Goal: Book appointment/travel/reservation

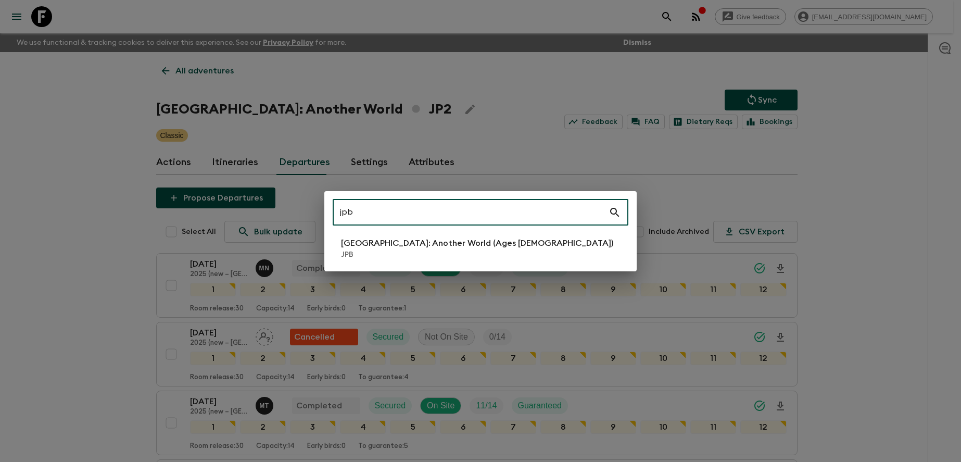
type input "jpb"
click at [379, 260] on li "[GEOGRAPHIC_DATA]: Another World (Ages [DEMOGRAPHIC_DATA]) JPB" at bounding box center [481, 248] width 296 height 29
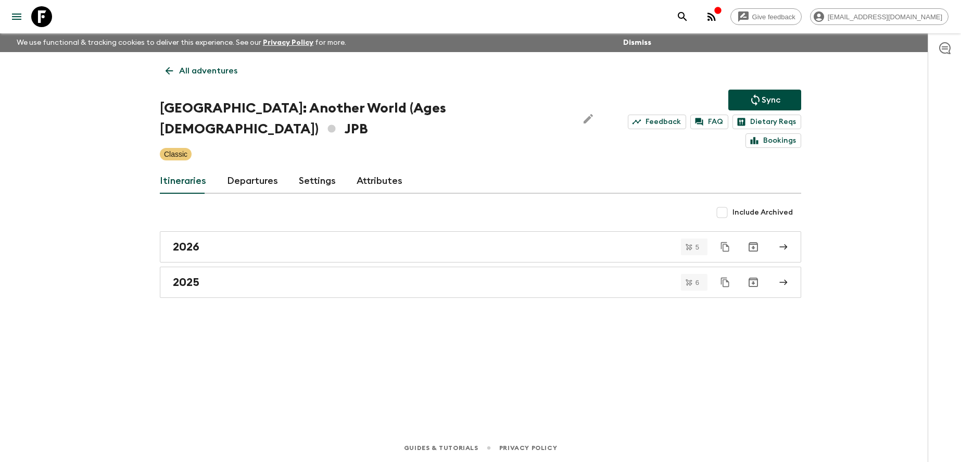
click at [258, 169] on link "Departures" at bounding box center [252, 181] width 51 height 25
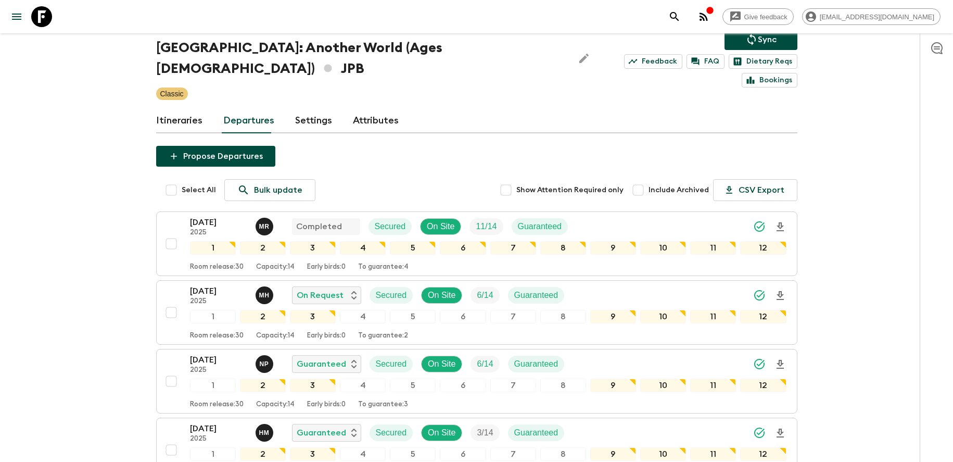
scroll to position [83, 0]
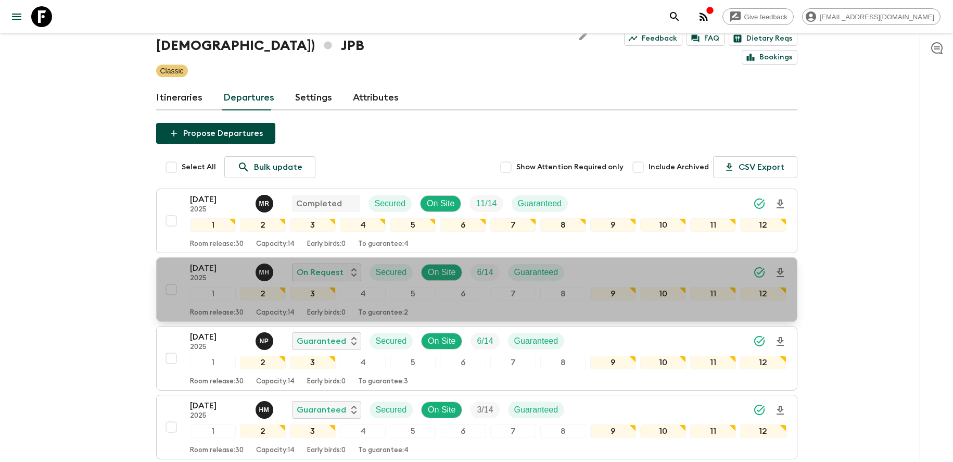
click at [719, 262] on div "[DATE] 2025 M H On Request Secured On Site 6 / 14 Guaranteed" at bounding box center [488, 272] width 596 height 21
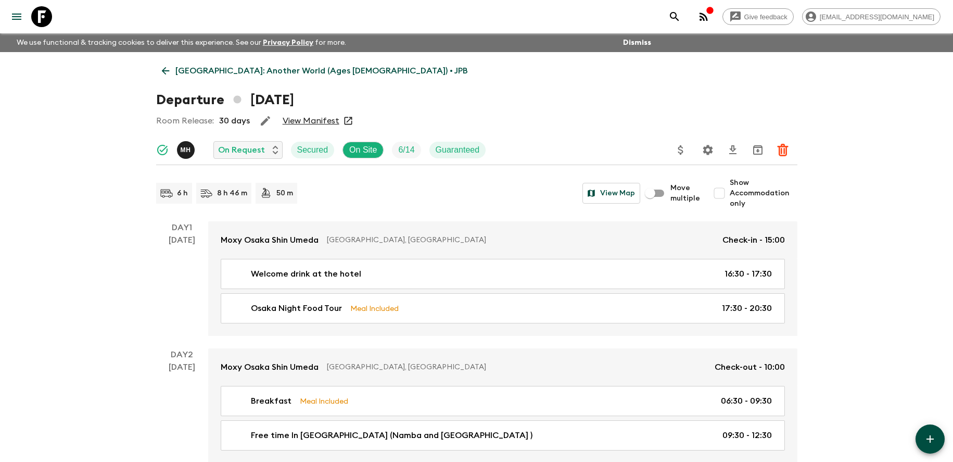
click at [740, 199] on span "Show Accommodation only" at bounding box center [764, 192] width 68 height 31
click at [730, 199] on input "Show Accommodation only" at bounding box center [719, 193] width 21 height 21
checkbox input "true"
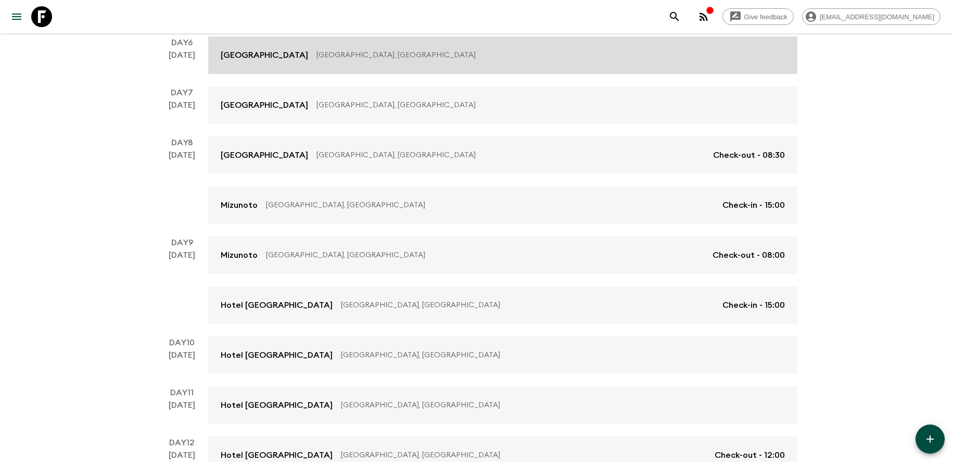
scroll to position [589, 0]
